Goal: Transaction & Acquisition: Purchase product/service

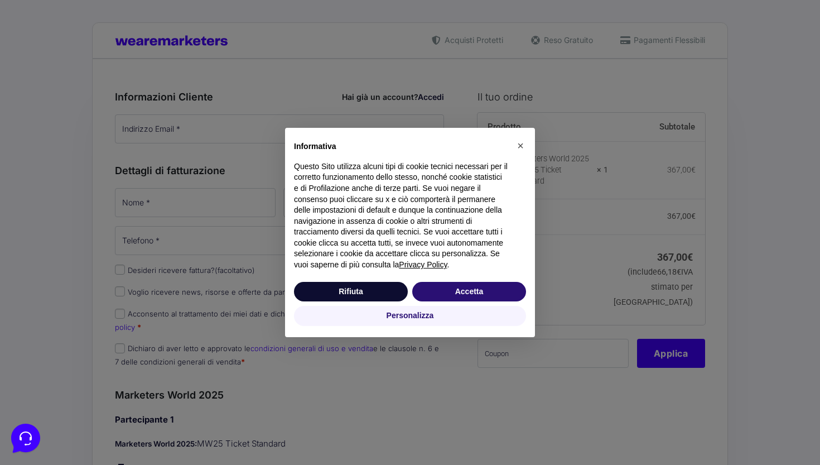
click at [339, 280] on div "Informativa Questo Sito utilizza alcuni tipi di cookie tecnici necessari per il…" at bounding box center [410, 204] width 250 height 152
click at [343, 291] on button "Rifiuta" at bounding box center [351, 292] width 114 height 20
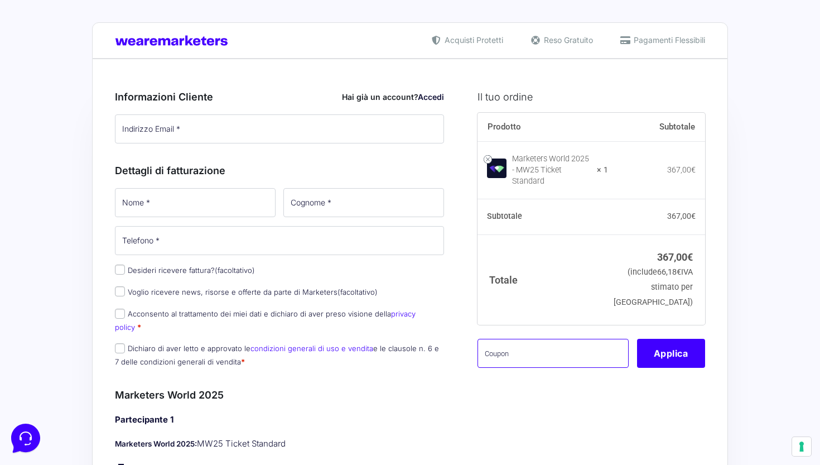
click at [556, 345] on input "text" at bounding box center [553, 353] width 151 height 29
paste input "AMB10MW25"
type input "AMB10MW25"
click at [662, 351] on button "Applica" at bounding box center [671, 353] width 68 height 29
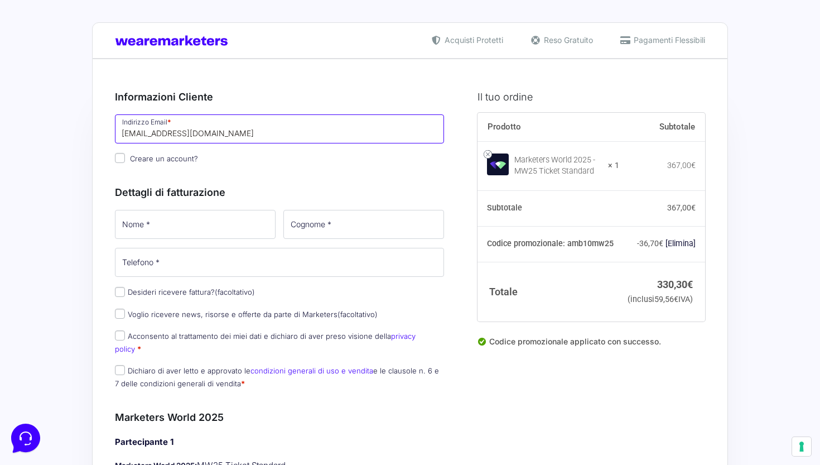
type input "[EMAIL_ADDRESS][DOMAIN_NAME]"
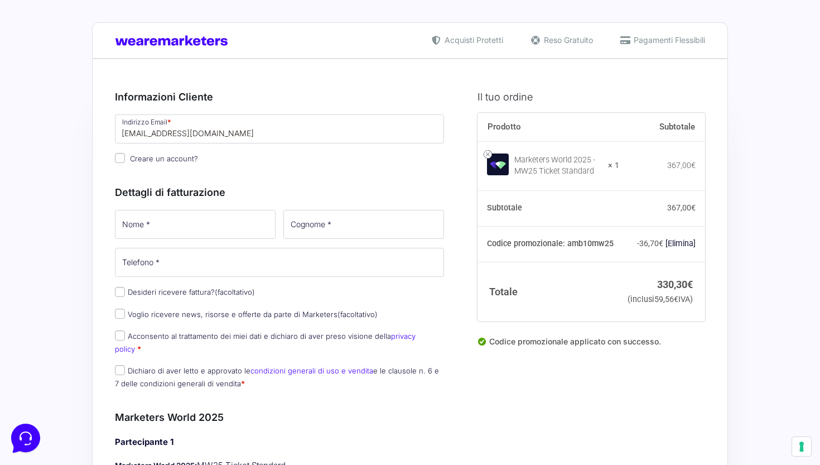
click at [187, 191] on h3 "Dettagli di fatturazione" at bounding box center [279, 192] width 329 height 15
click at [187, 209] on p "Nome *" at bounding box center [195, 224] width 168 height 32
type input "[PERSON_NAME]"
type input "autelitano"
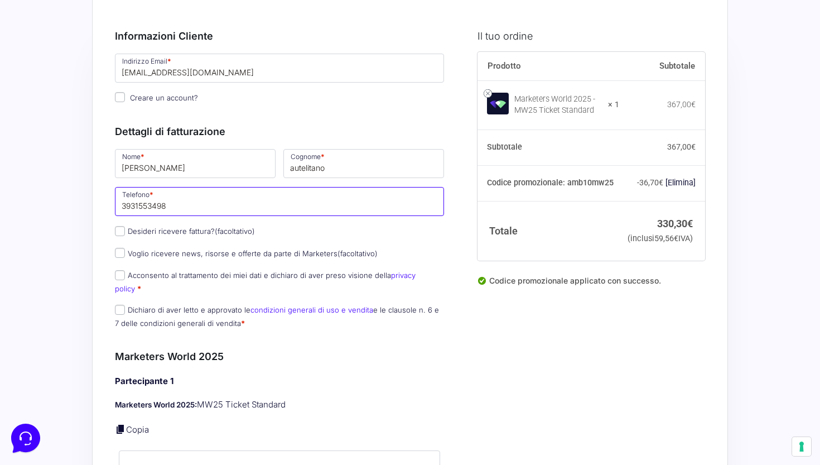
scroll to position [59, 0]
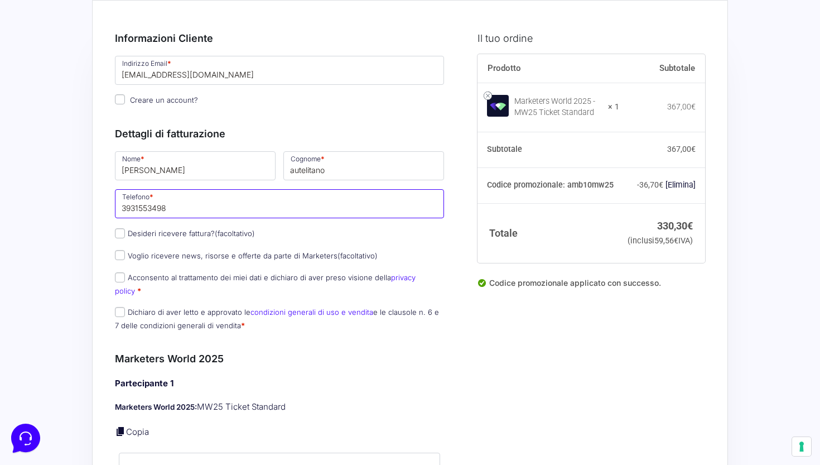
type input "3931553498"
click at [123, 102] on input "Creare un account?" at bounding box center [120, 99] width 10 height 10
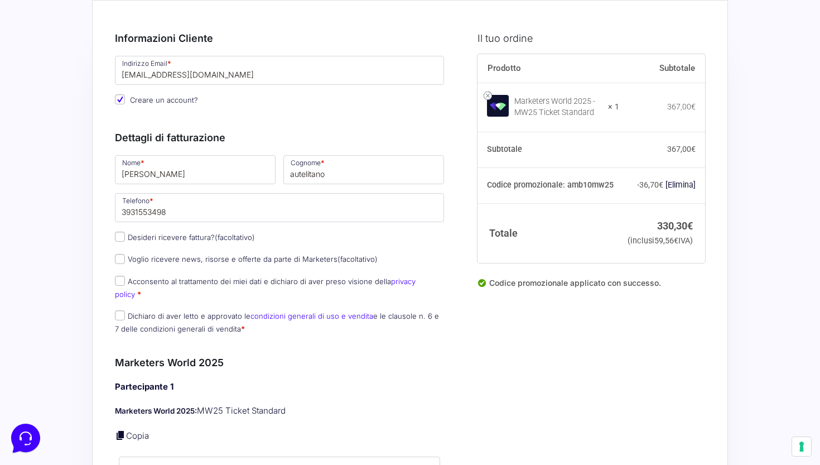
click at [123, 102] on input "Creare un account?" at bounding box center [120, 99] width 10 height 10
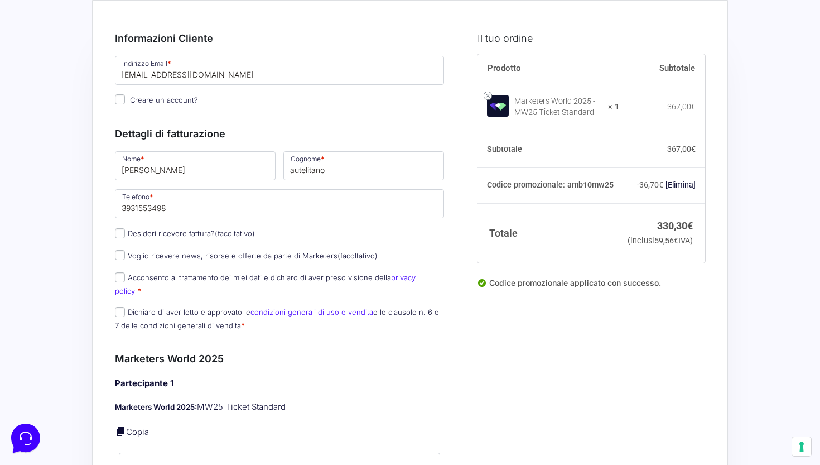
click at [123, 102] on input "Creare un account?" at bounding box center [120, 99] width 10 height 10
checkbox input "false"
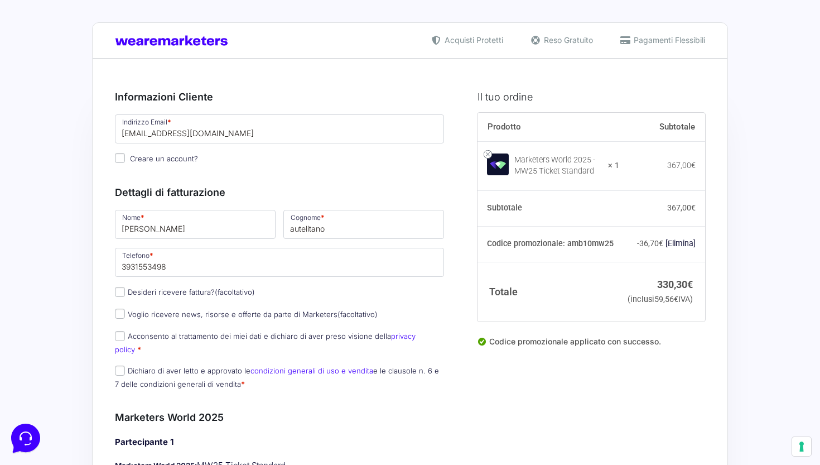
scroll to position [0, 0]
